Goal: Communication & Community: Answer question/provide support

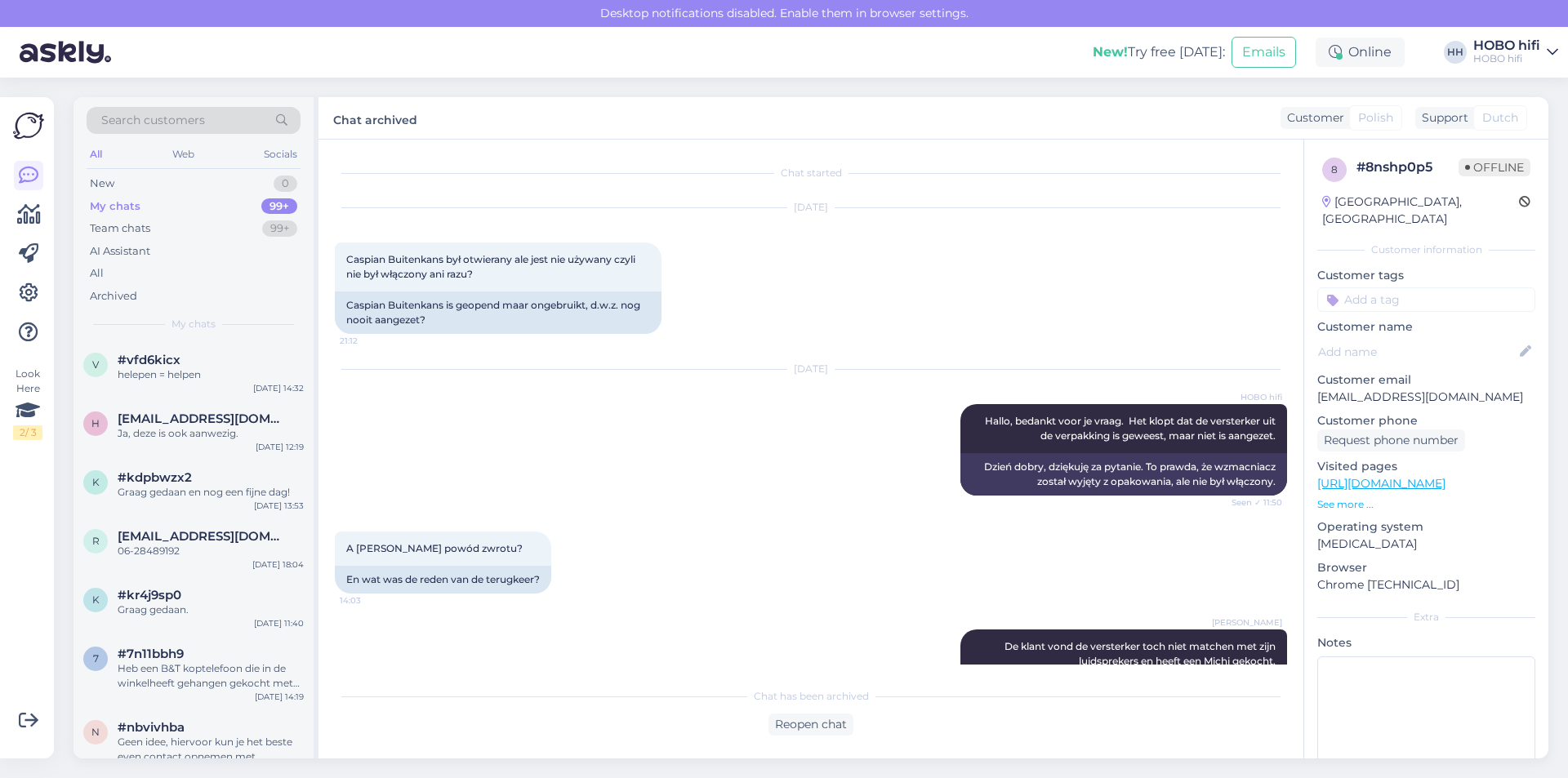
scroll to position [74, 0]
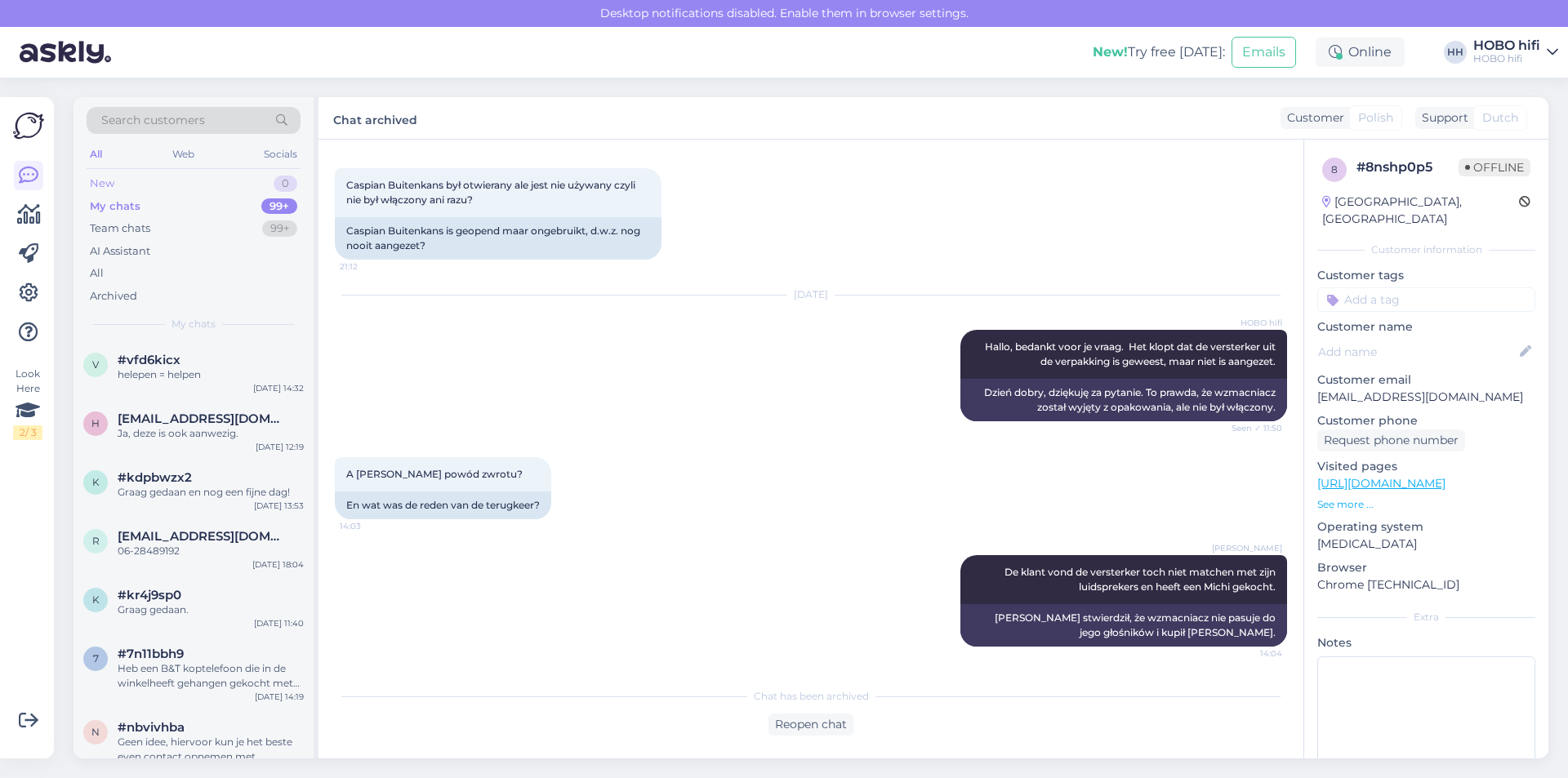
click at [101, 180] on div "New" at bounding box center [102, 184] width 24 height 17
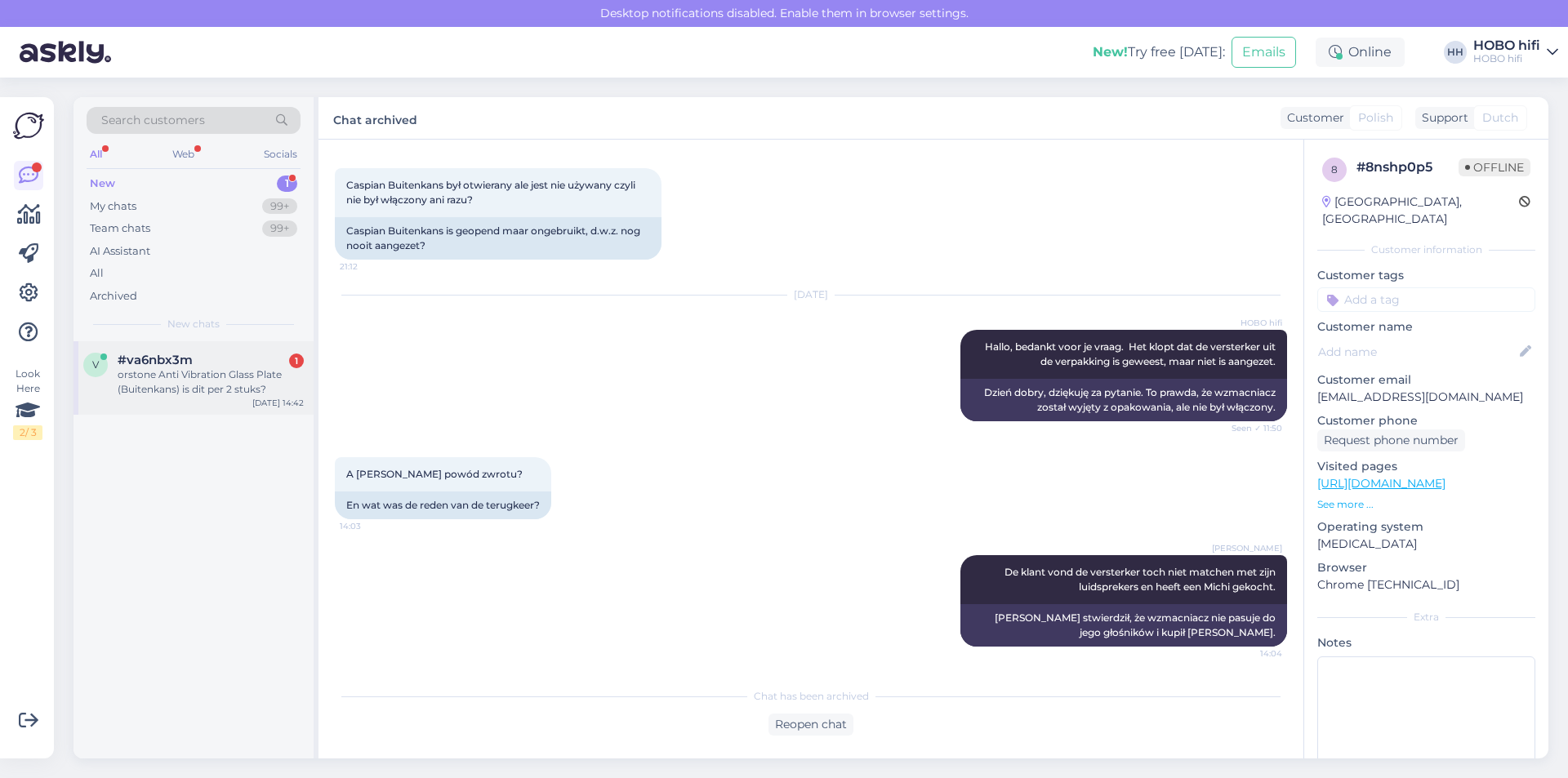
click at [167, 383] on div "orstone Anti Vibration Glass Plate (Buitenkans) is dit per 2 stuks?" at bounding box center [210, 382] width 186 height 30
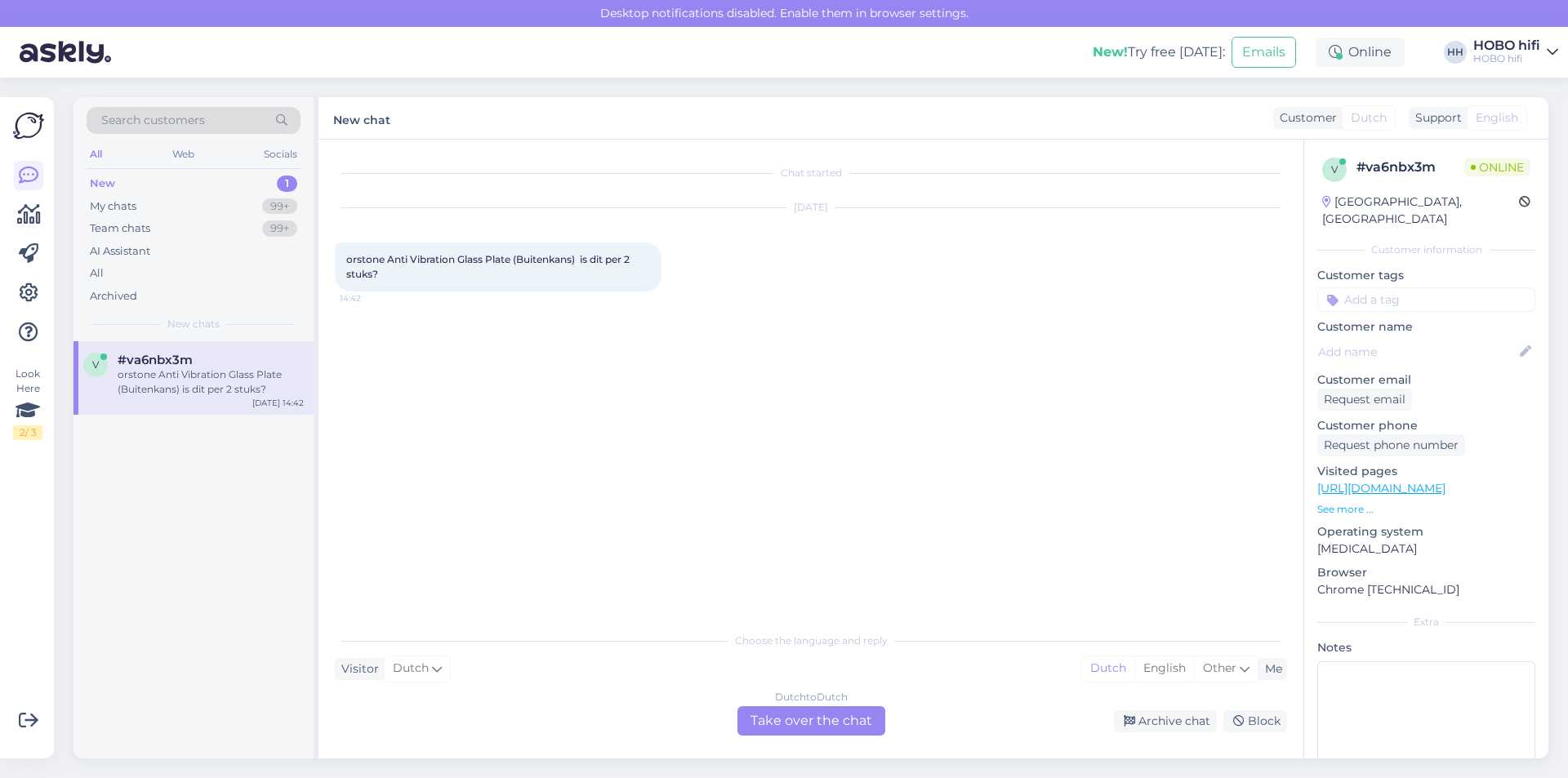
scroll to position [0, 0]
click at [757, 720] on div "Dutch to Dutch Take over the chat" at bounding box center [811, 721] width 148 height 30
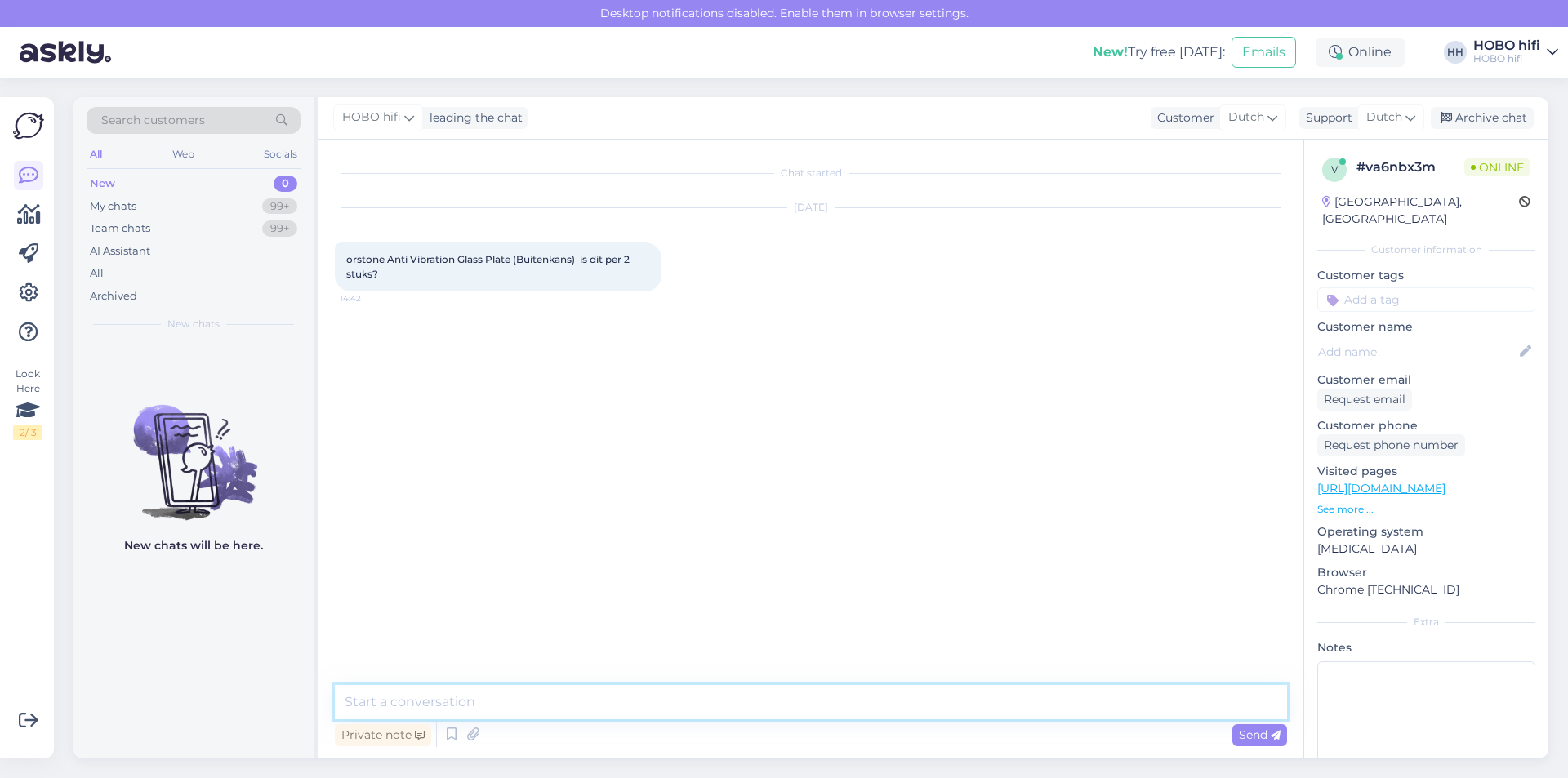
click at [480, 707] on textarea at bounding box center [811, 702] width 952 height 34
click at [1326, 481] on link "[URL][DOMAIN_NAME]" at bounding box center [1381, 489] width 128 height 15
click at [498, 707] on textarea at bounding box center [811, 702] width 952 height 34
type textarea "Goedemiddag, dit artikel wordt per stuk verkocht. Wij hebben 1 buitenkans model…"
click at [1248, 733] on span "Send" at bounding box center [1259, 735] width 42 height 15
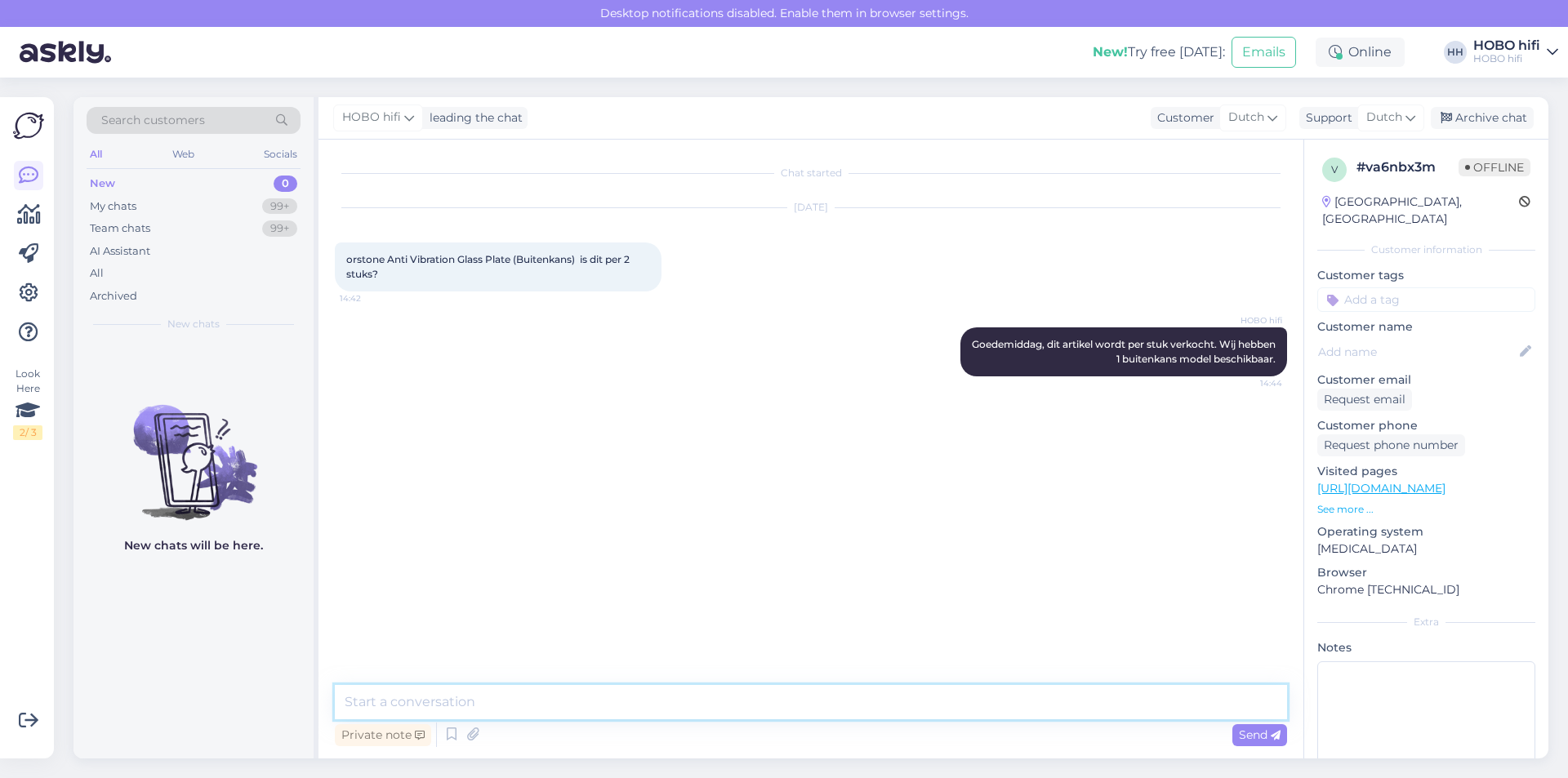
click at [496, 703] on textarea at bounding box center [811, 702] width 952 height 34
type textarea "Kan ik verder nog iets voor je betekenen?"
click at [1272, 727] on div "Send" at bounding box center [1259, 735] width 55 height 22
